Goal: Task Accomplishment & Management: Use online tool/utility

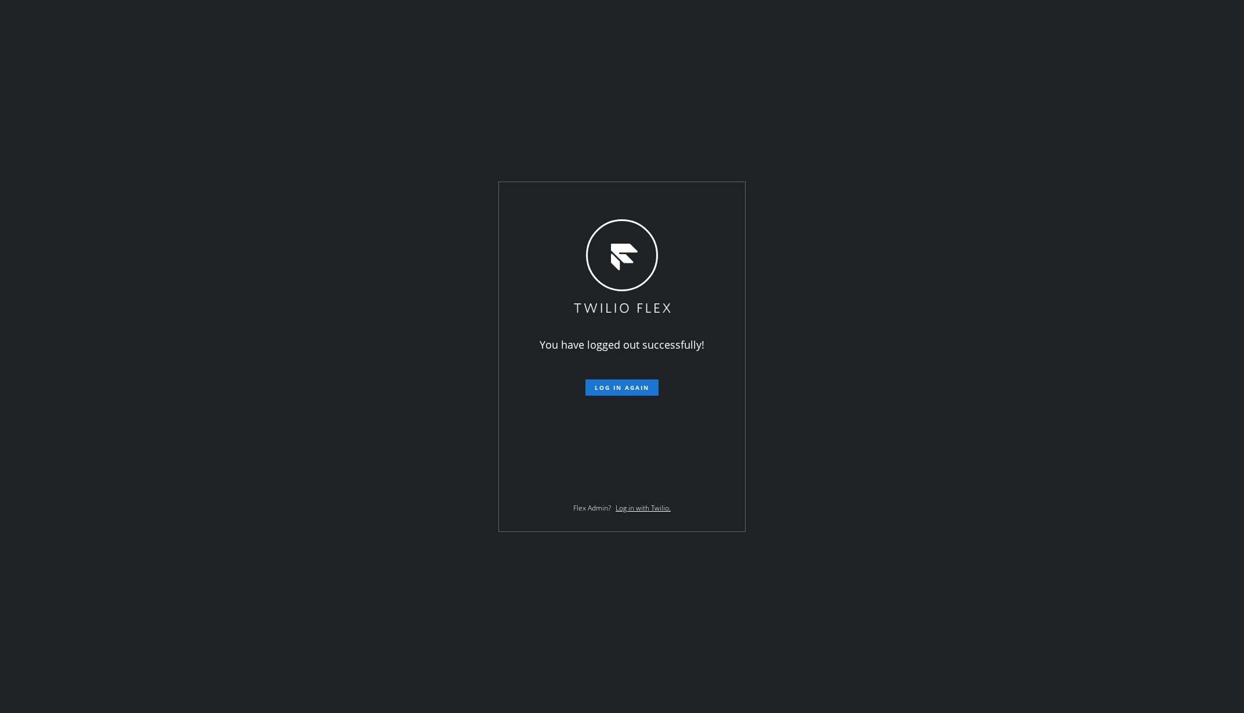
click at [623, 379] on button "Log in again" at bounding box center [621, 387] width 73 height 16
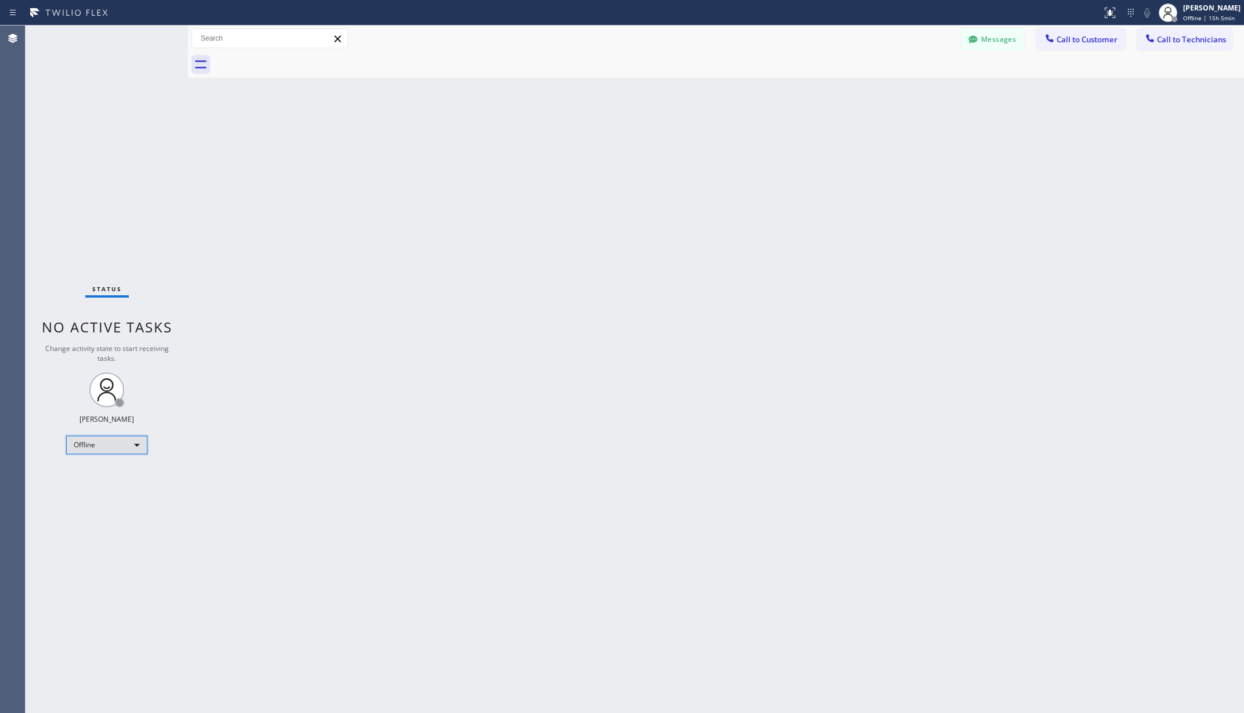
click at [103, 448] on div "Offline" at bounding box center [106, 445] width 81 height 19
click at [101, 493] on li "Unavailable" at bounding box center [106, 490] width 78 height 14
click at [470, 421] on div "Back to Dashboard Change Sender ID Customers Technicians AA [PERSON_NAME] [DATE…" at bounding box center [716, 369] width 1056 height 687
click at [249, 177] on div "Back to Dashboard Change Sender ID Customers Technicians AA [PERSON_NAME] [DATE…" at bounding box center [716, 369] width 1056 height 687
click at [66, 168] on div "Status No active tasks Change activity state to start receiving tasks. [PERSON_…" at bounding box center [107, 369] width 162 height 687
